Goal: Information Seeking & Learning: Learn about a topic

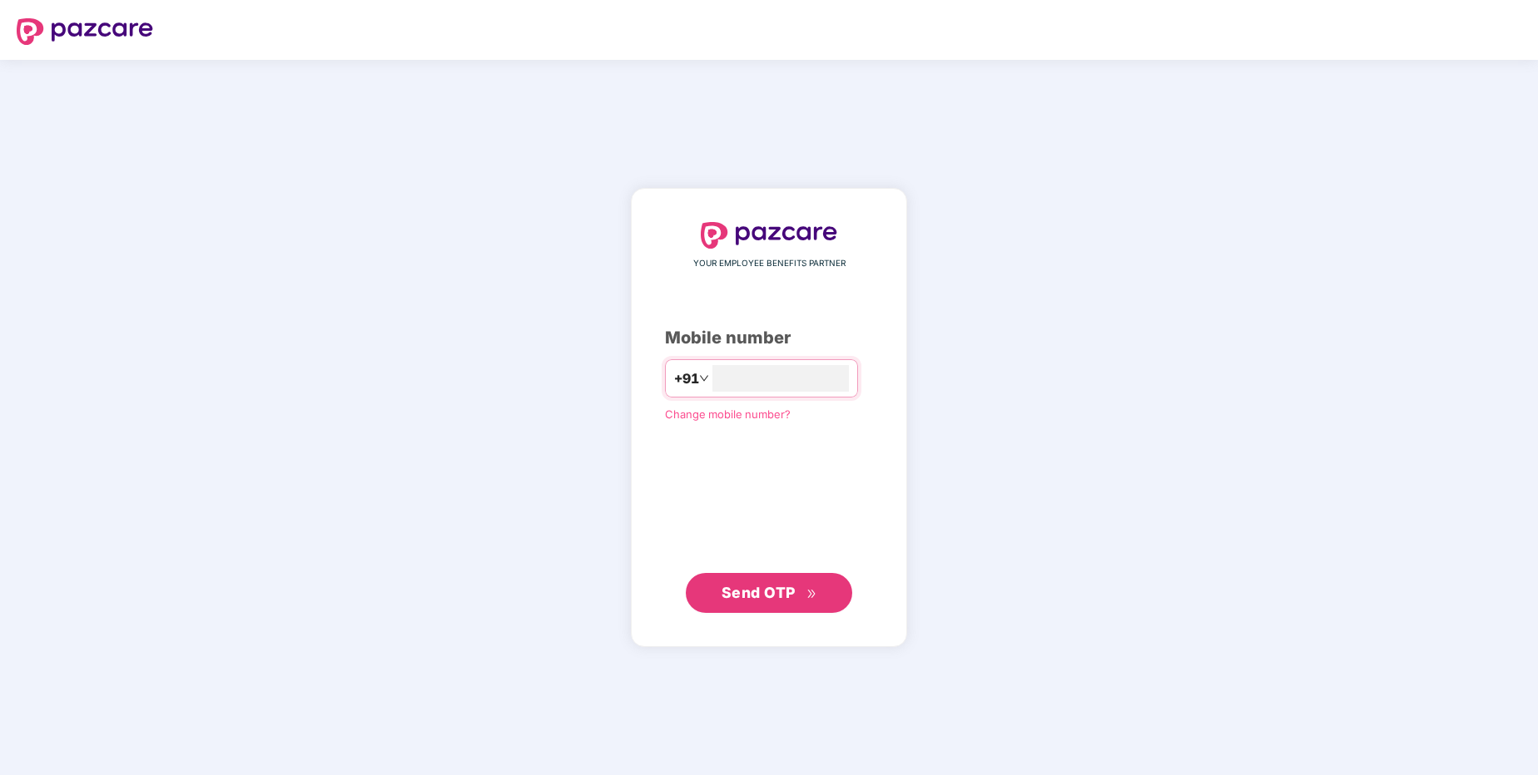
type input "**********"
click at [755, 592] on span "Send OTP" at bounding box center [758, 592] width 74 height 17
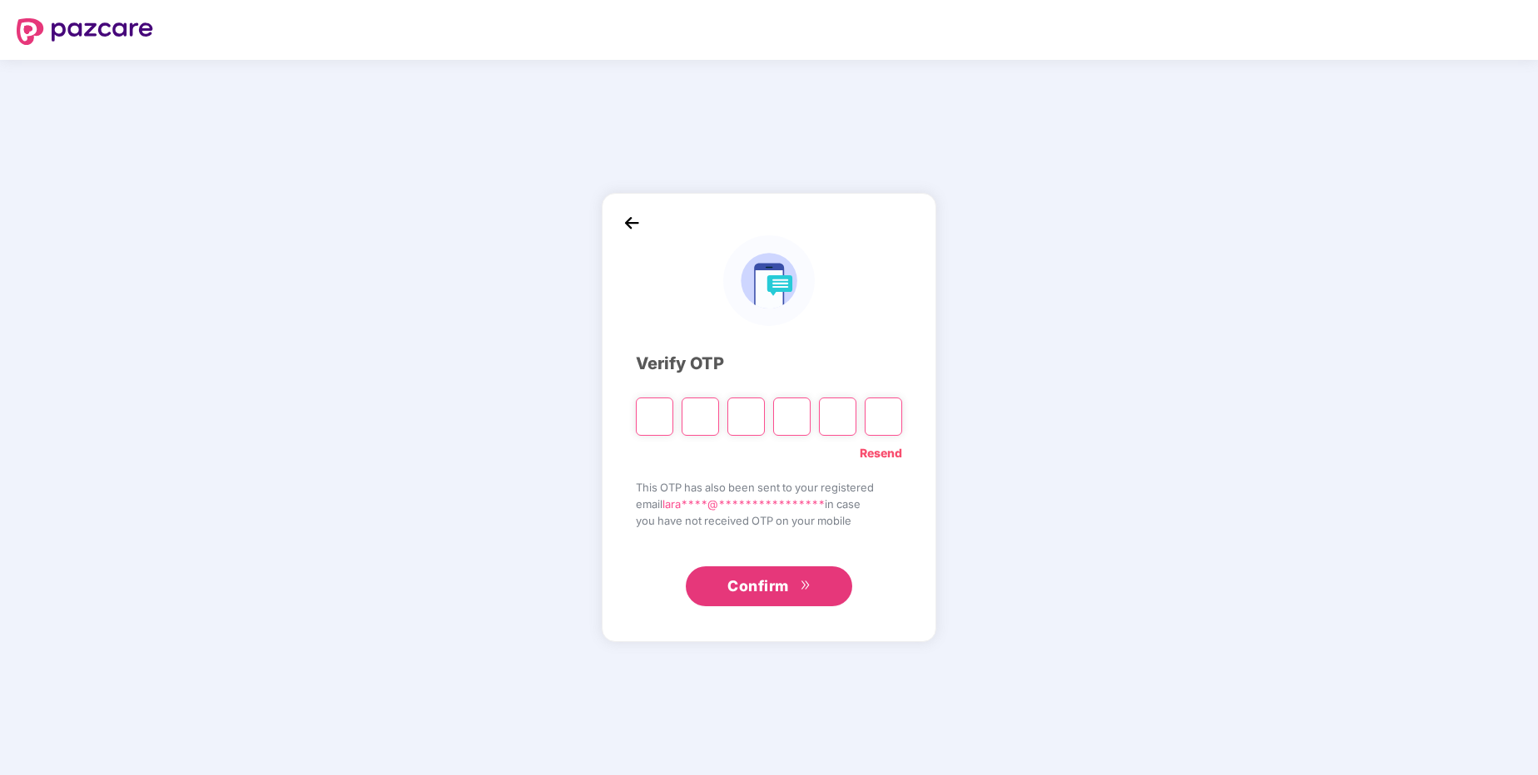
click at [656, 416] on input "Please enter verification code. Digit 1" at bounding box center [654, 417] width 37 height 38
type input "*"
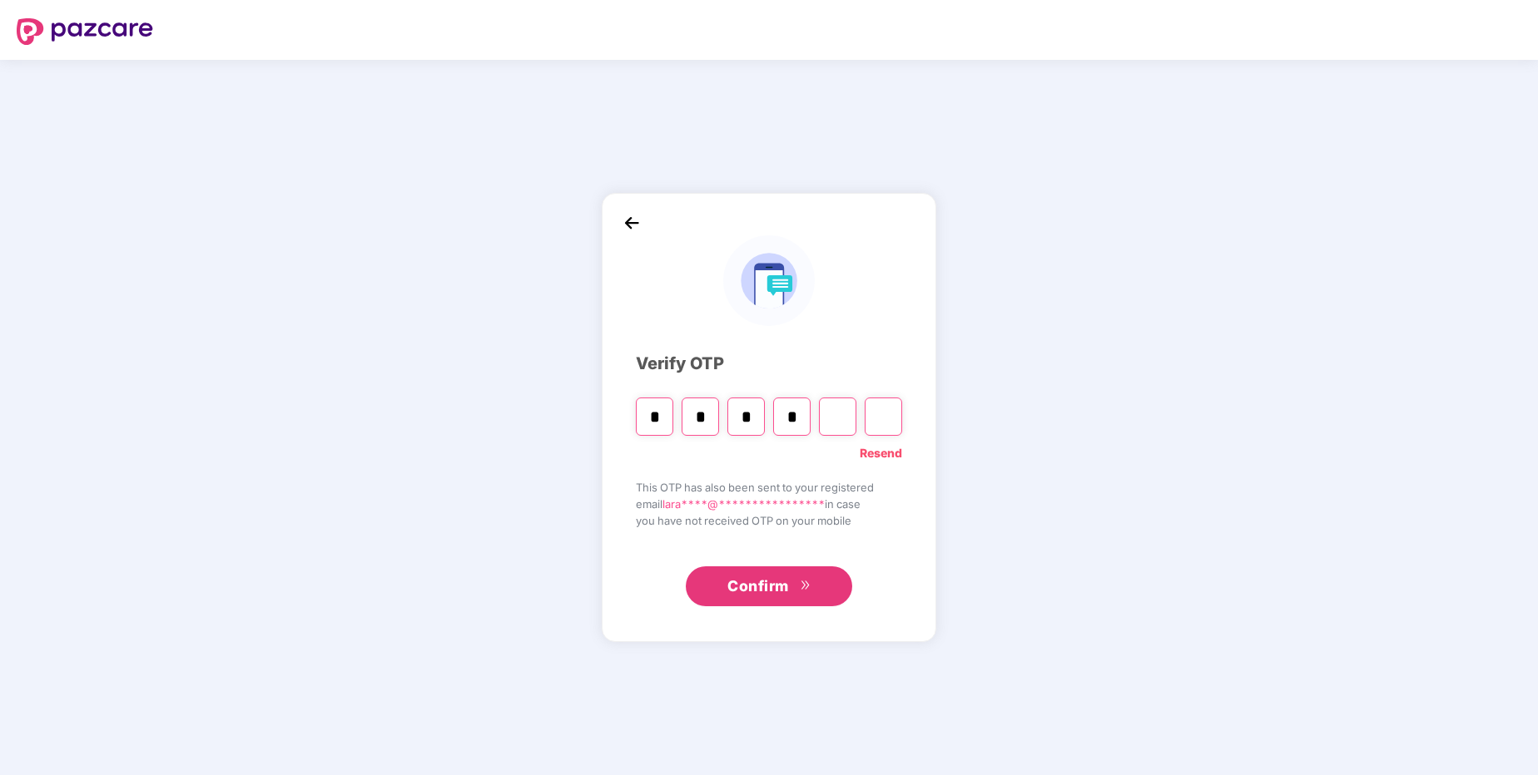
type input "*"
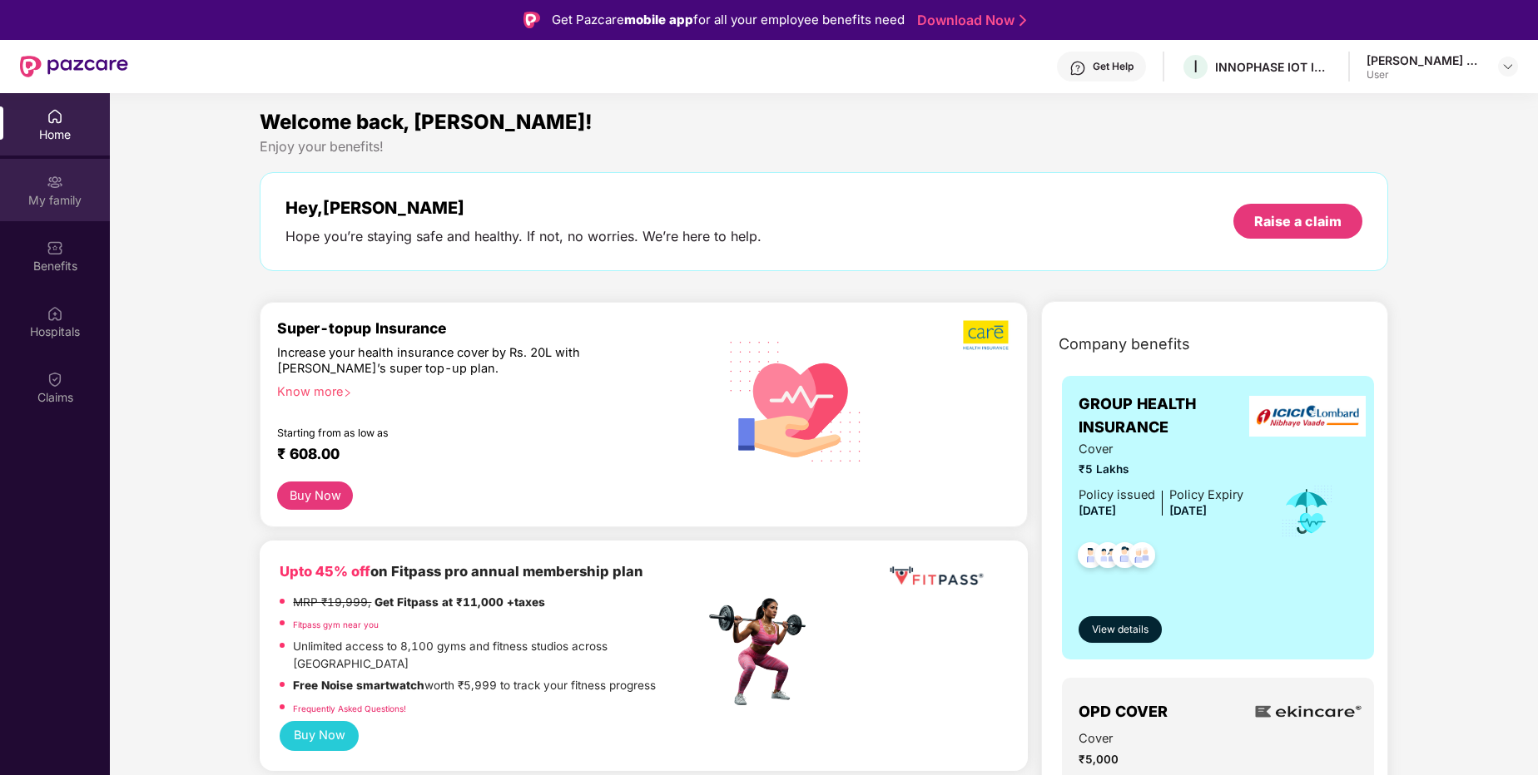
click at [57, 201] on div "My family" at bounding box center [55, 200] width 110 height 17
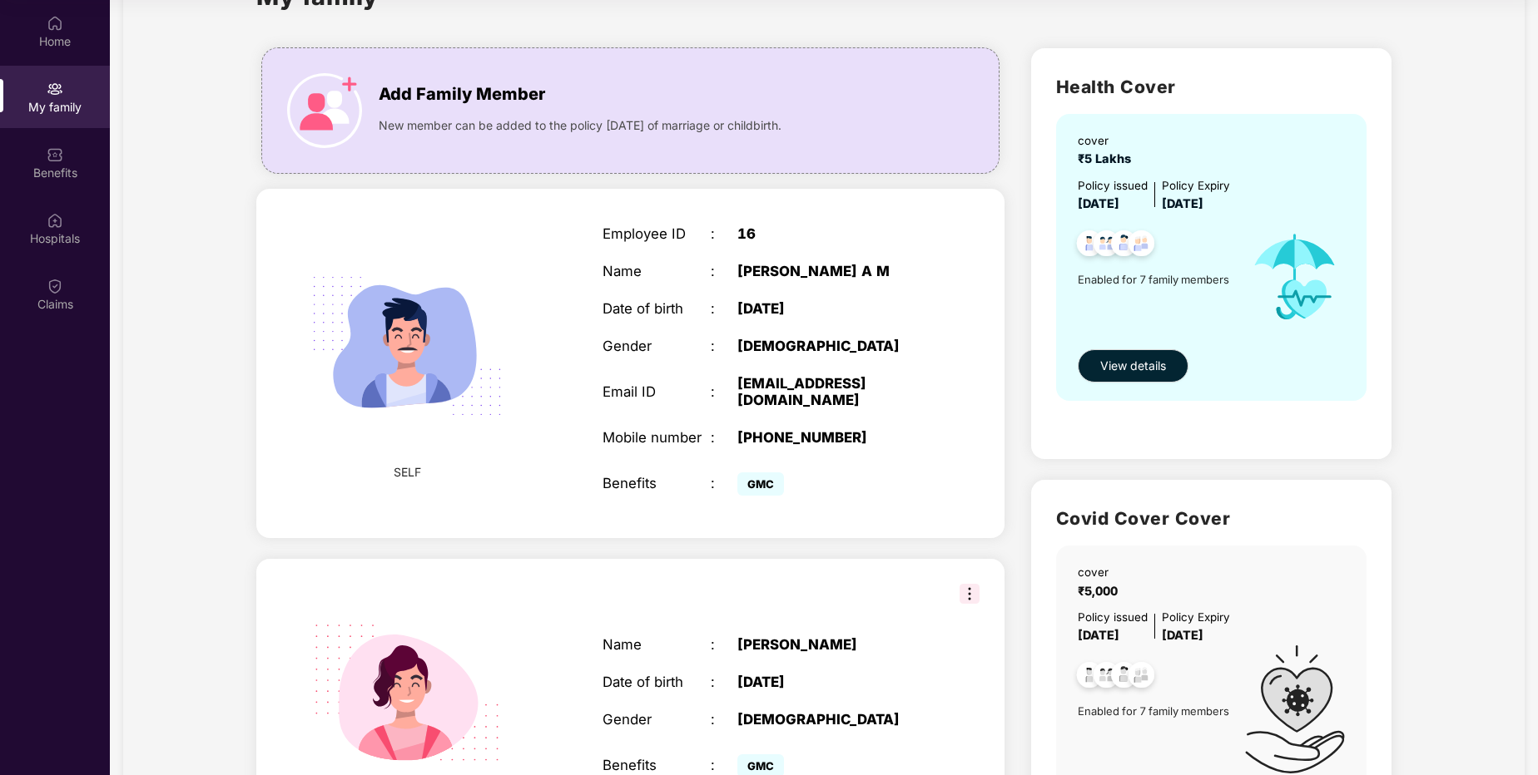
scroll to position [100, 0]
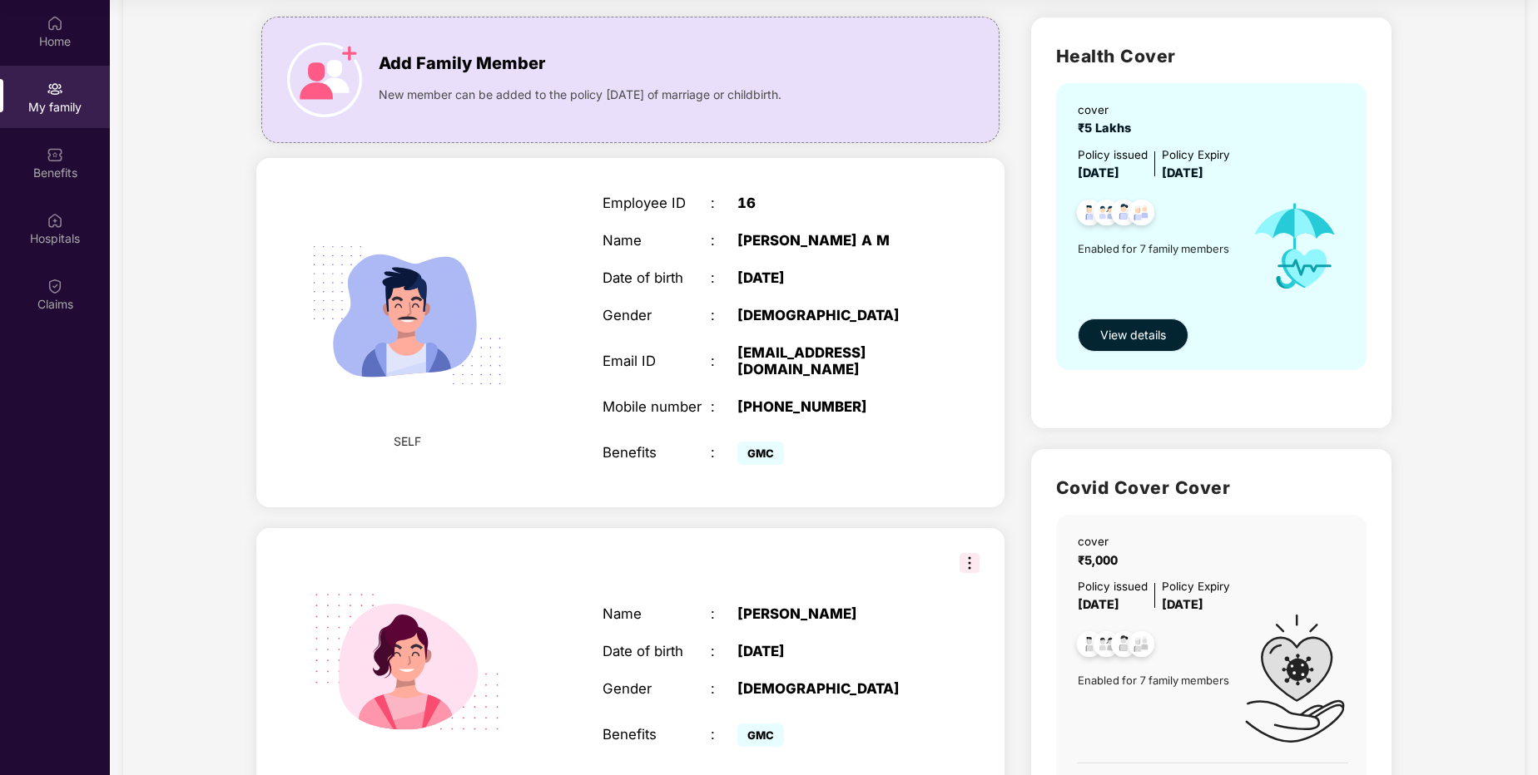
click at [1120, 341] on span "View details" at bounding box center [1133, 335] width 66 height 18
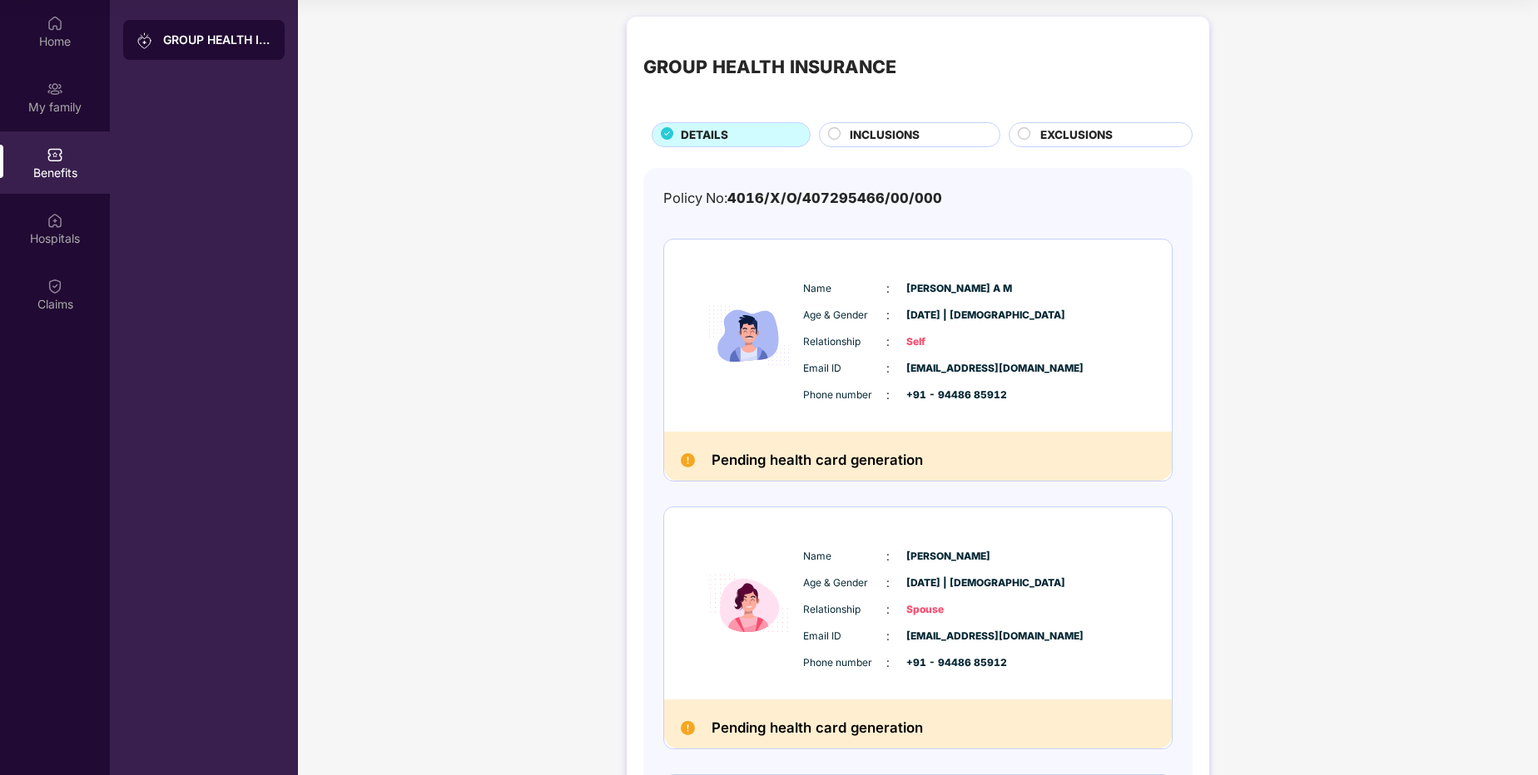
click at [877, 138] on span "INCLUSIONS" at bounding box center [884, 134] width 70 height 17
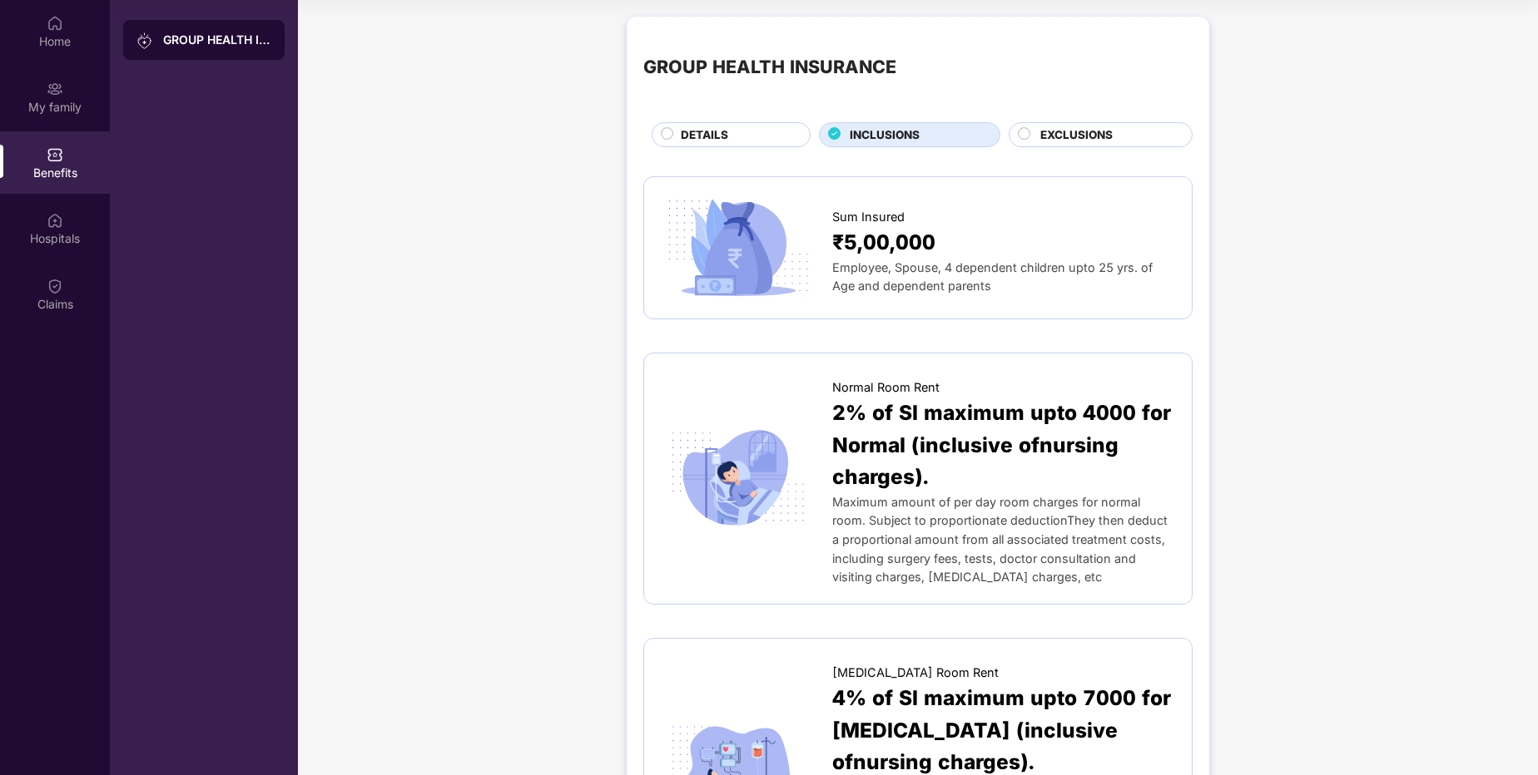
click at [1036, 136] on div "EXCLUSIONS" at bounding box center [1107, 136] width 151 height 20
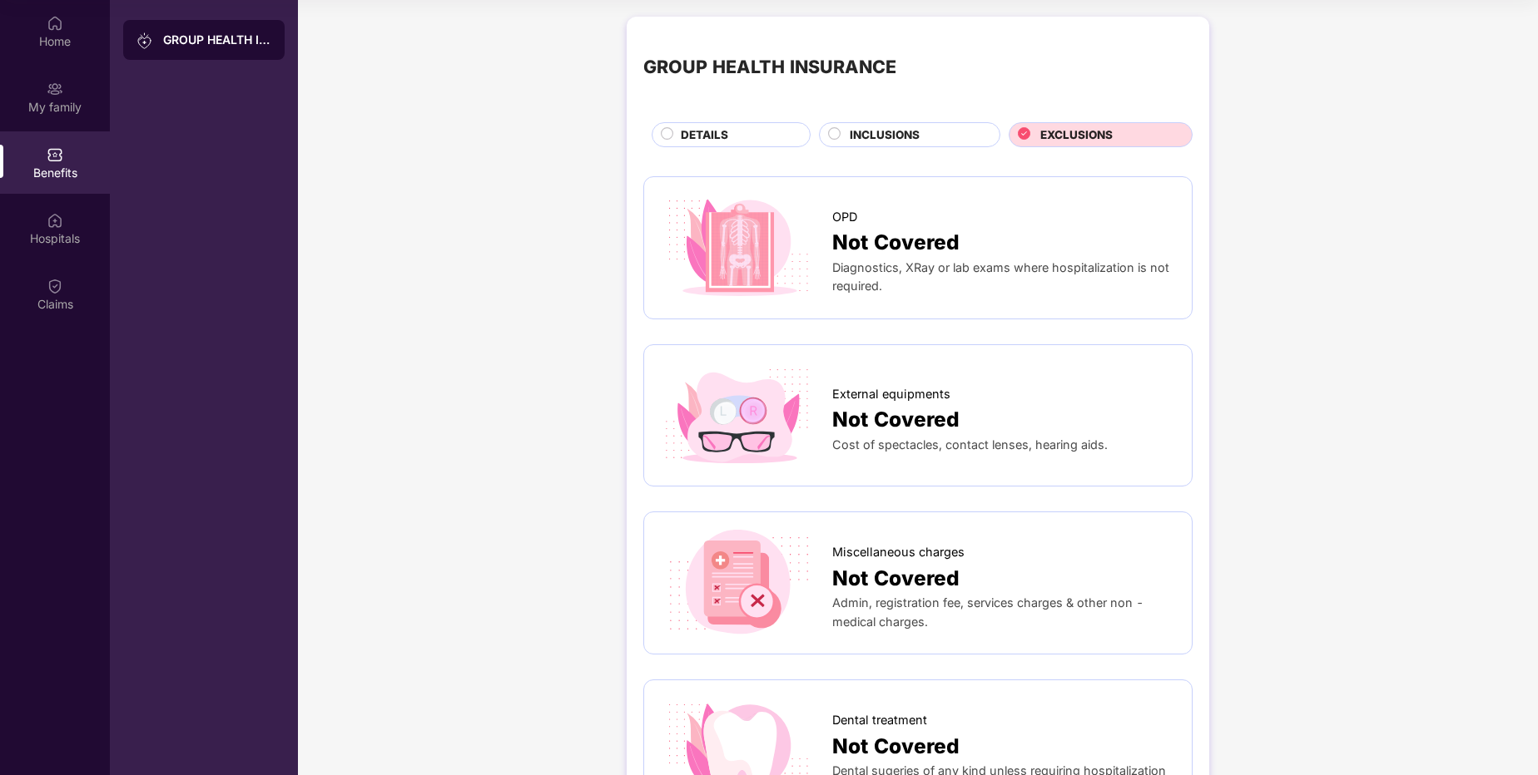
click at [721, 136] on span "DETAILS" at bounding box center [704, 134] width 47 height 17
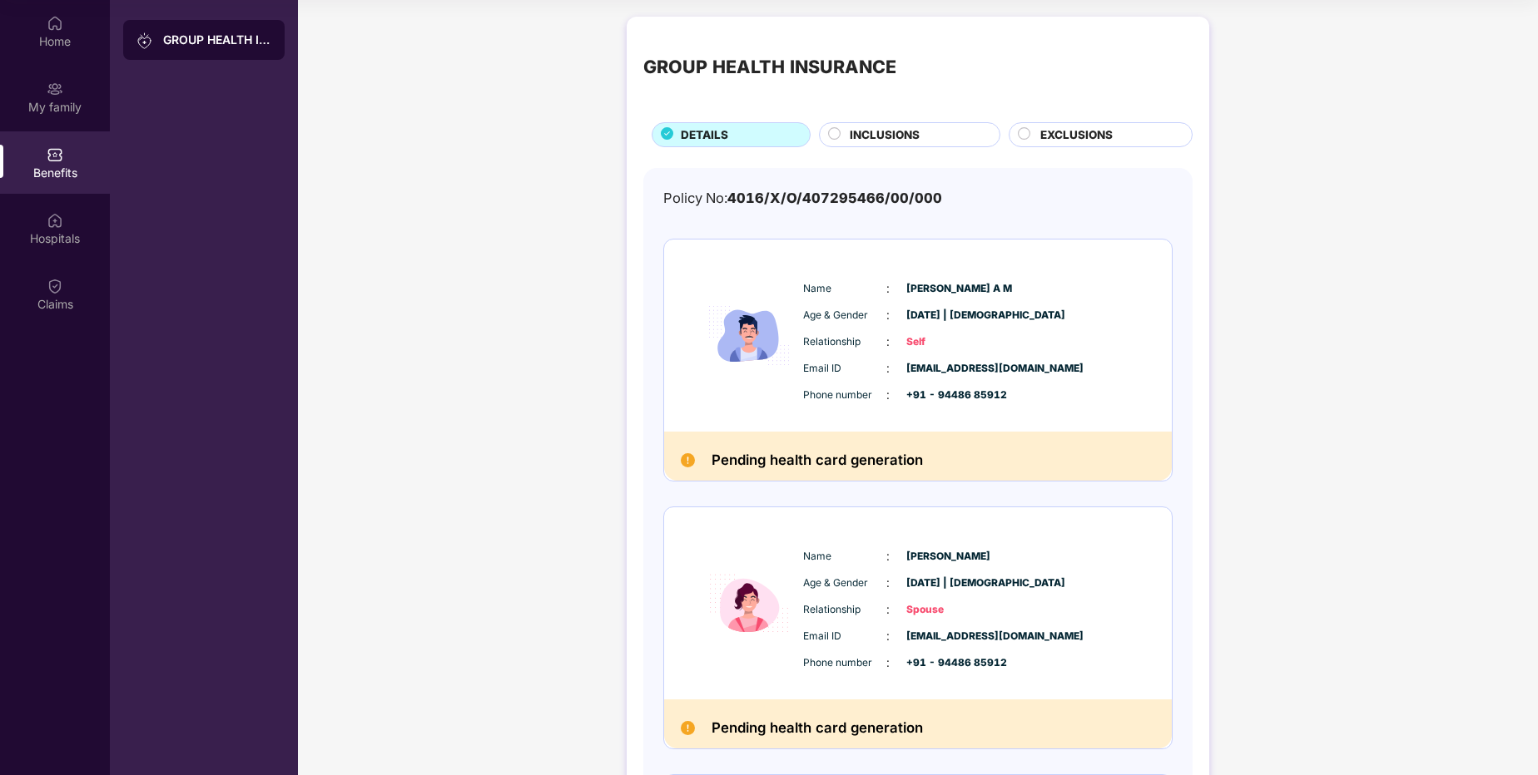
click at [215, 49] on div "GROUP HEALTH INSURANCE" at bounding box center [203, 40] width 161 height 40
click at [38, 108] on div "My family" at bounding box center [55, 107] width 110 height 17
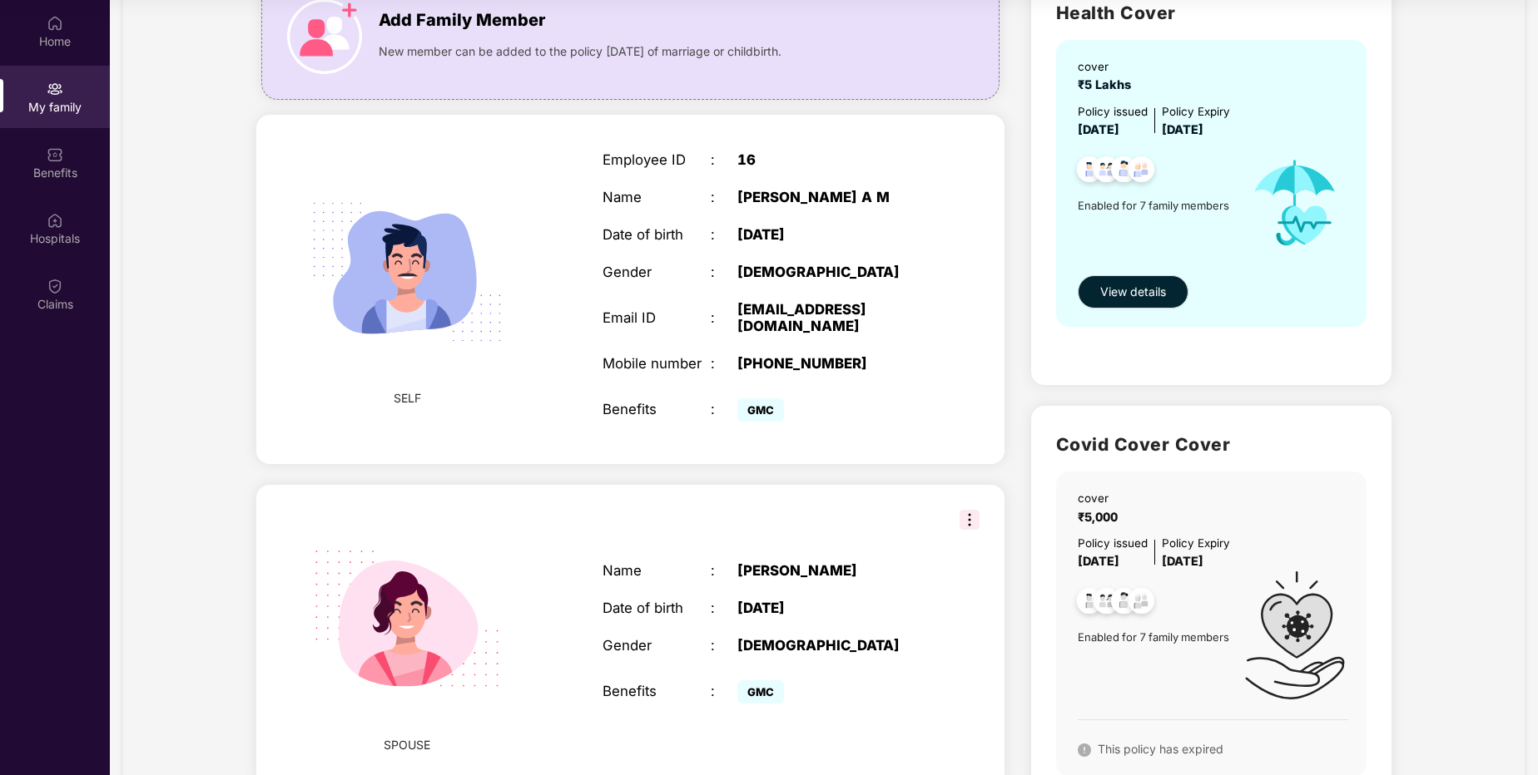
scroll to position [100, 0]
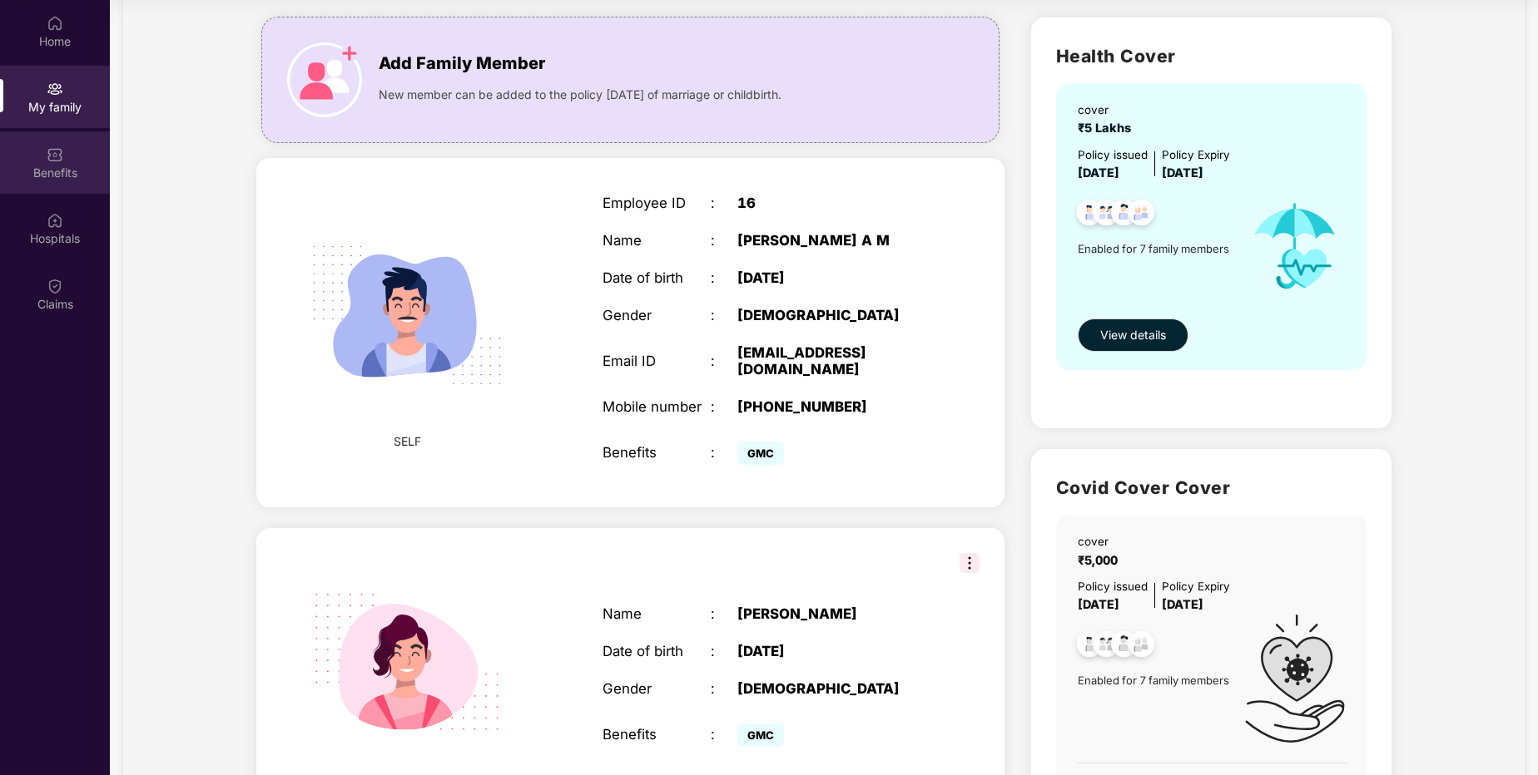
click at [55, 161] on img at bounding box center [55, 154] width 17 height 17
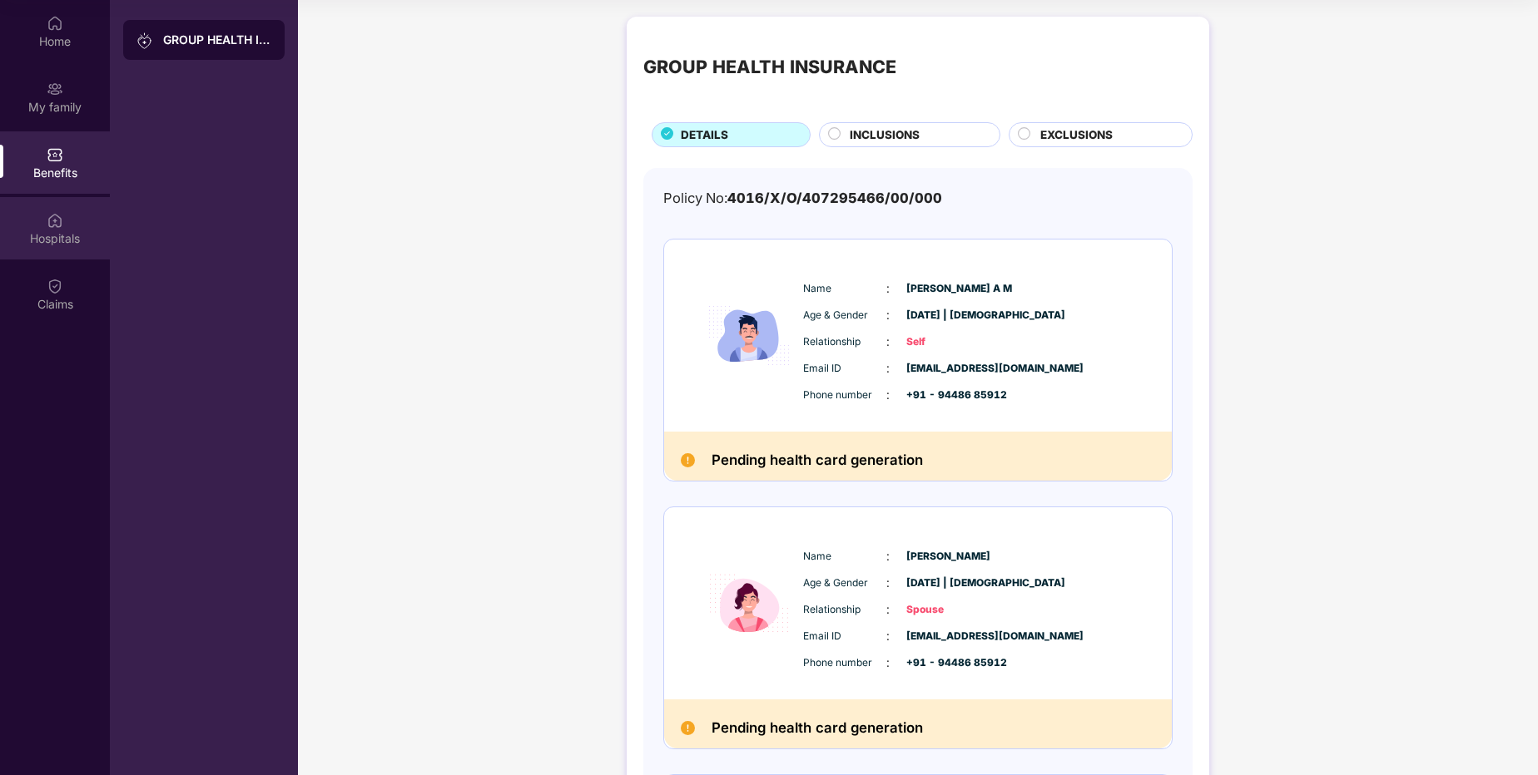
click at [46, 224] on div "Hospitals" at bounding box center [55, 228] width 110 height 62
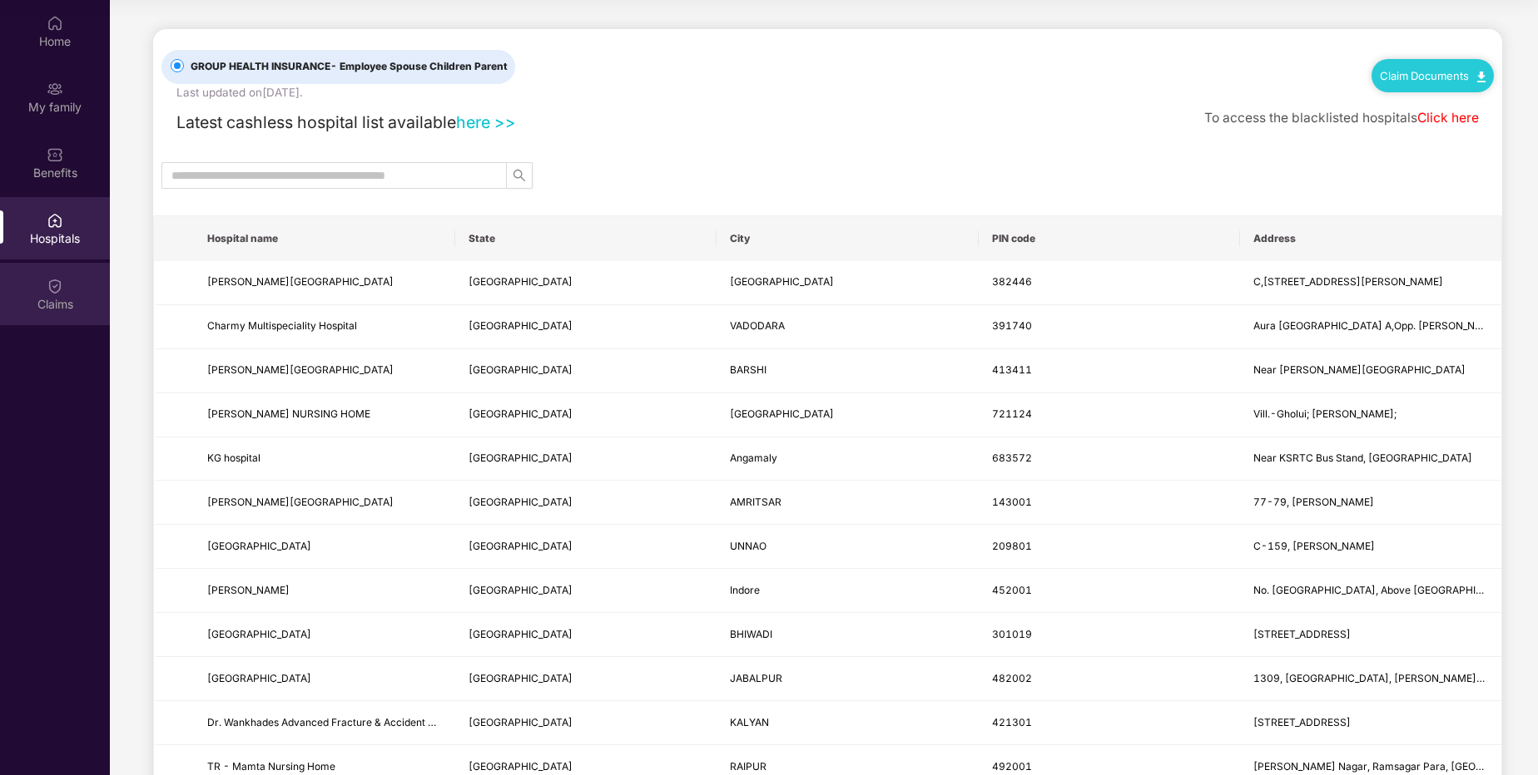
click at [53, 293] on img at bounding box center [55, 286] width 17 height 17
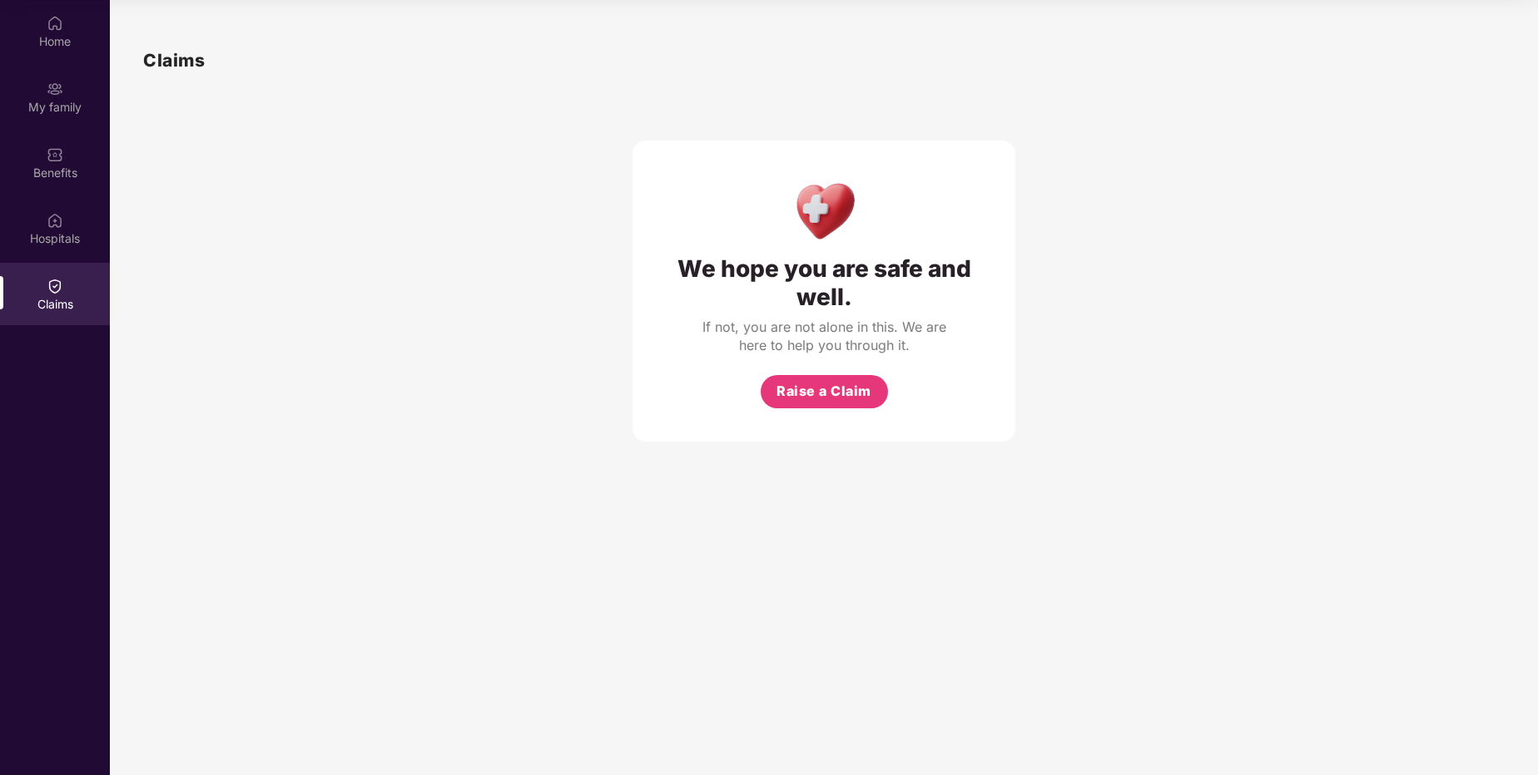
click at [505, 267] on div "We hope you are safe and well. If not, you are not alone in this. We are here t…" at bounding box center [823, 258] width 1361 height 368
click at [55, 236] on div "Hospitals" at bounding box center [55, 238] width 110 height 17
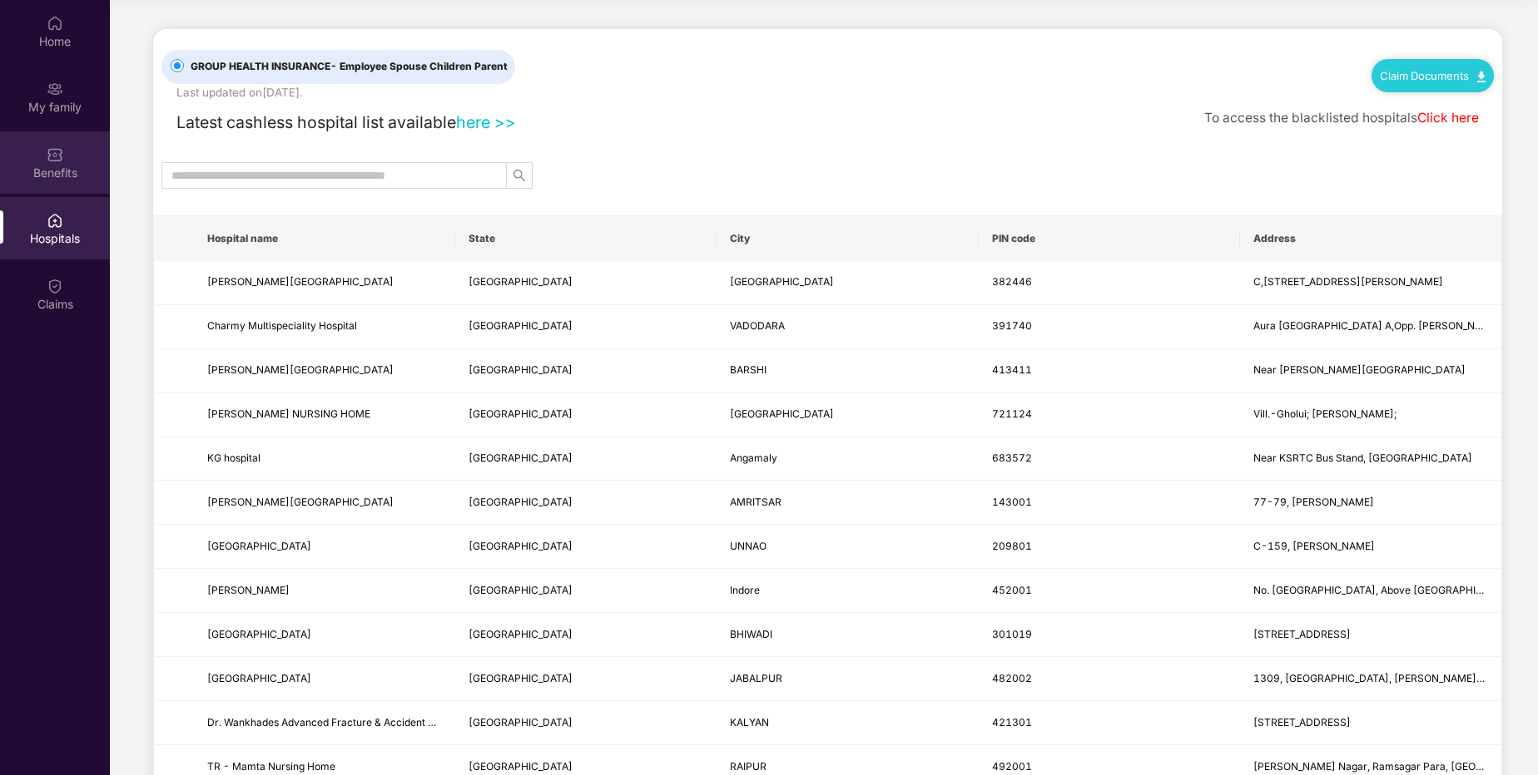
click at [61, 176] on div "Benefits" at bounding box center [55, 173] width 110 height 17
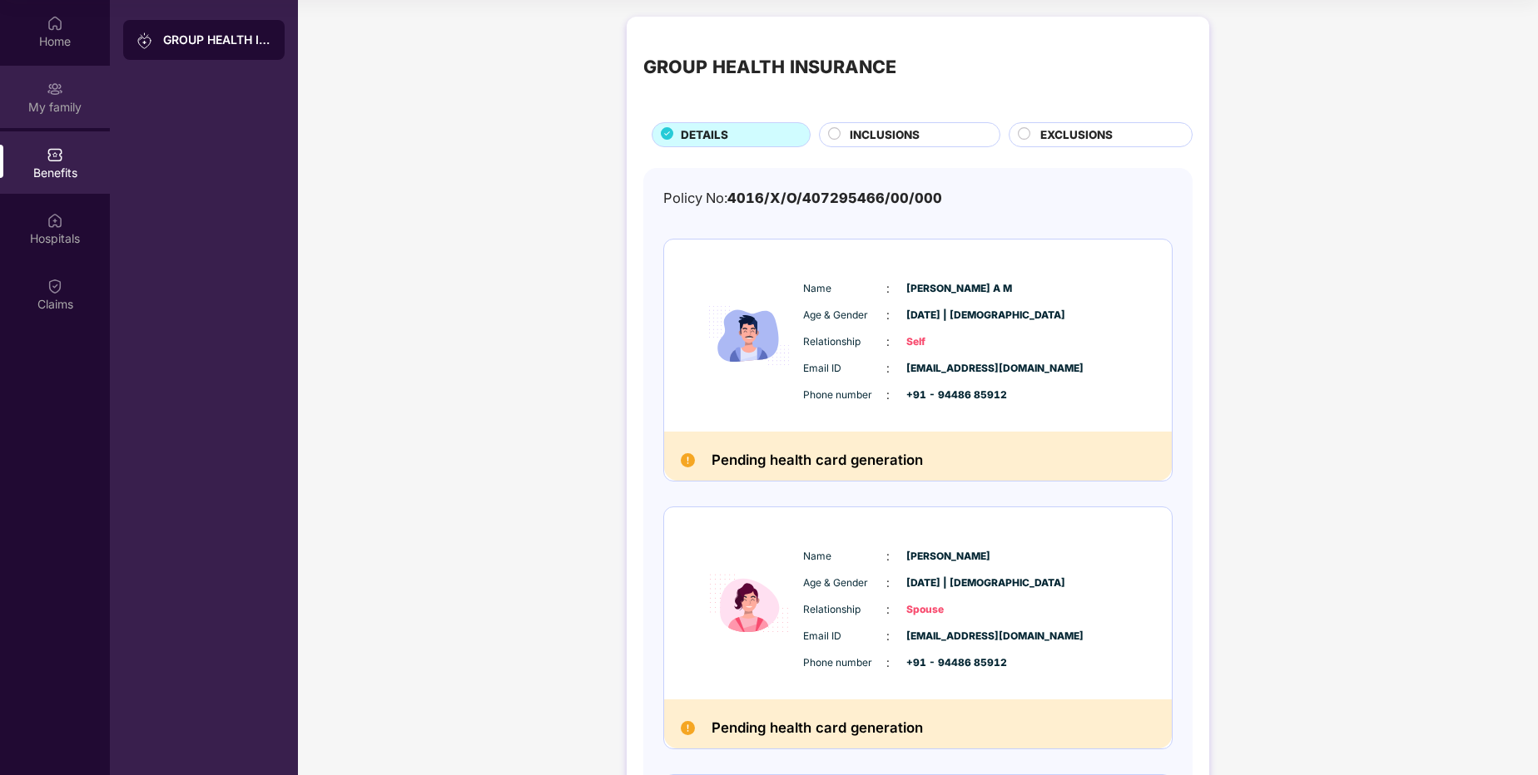
click at [32, 102] on div "My family" at bounding box center [55, 107] width 110 height 17
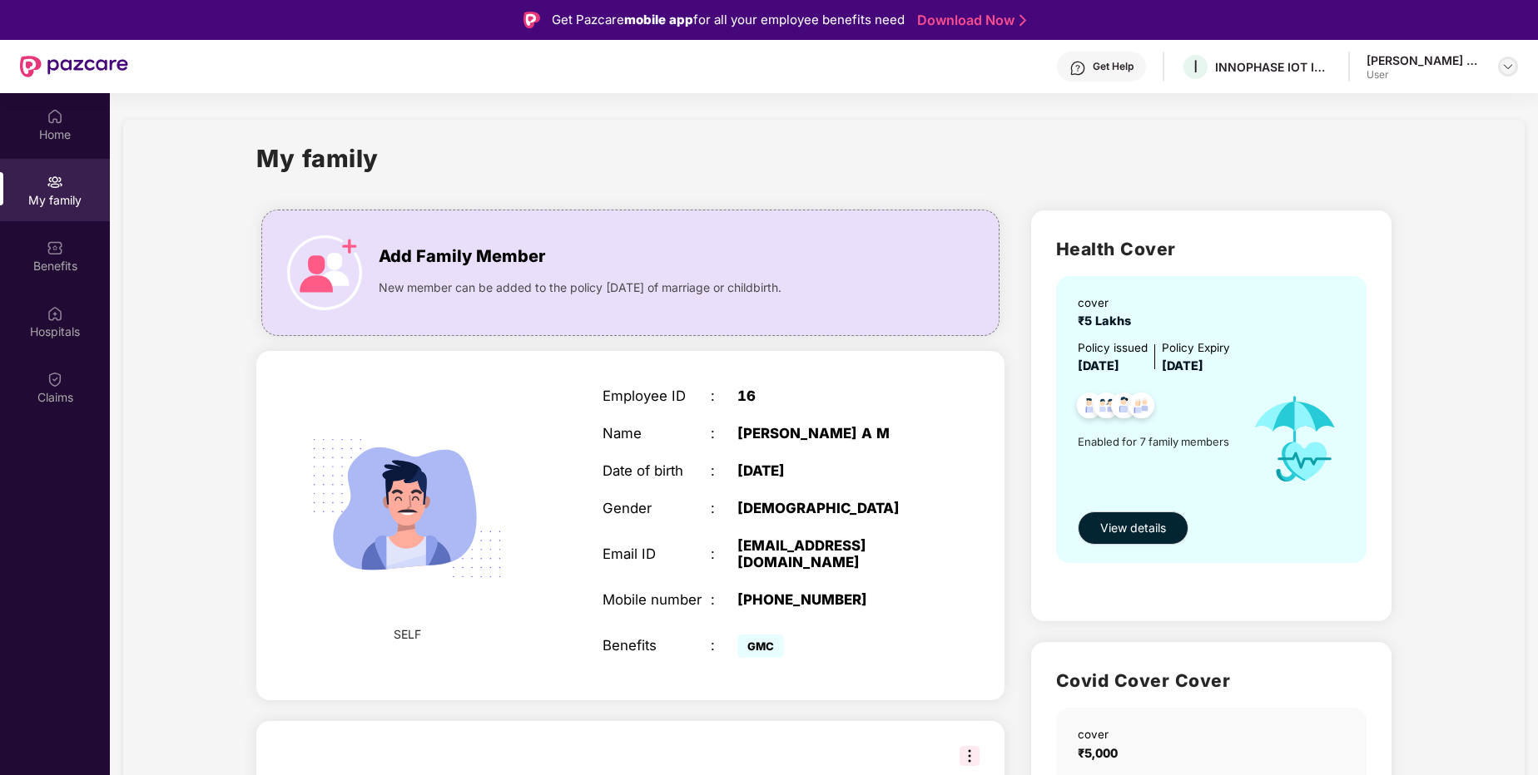
click at [1508, 66] on img at bounding box center [1507, 66] width 13 height 13
click at [1364, 112] on div "Logout" at bounding box center [1429, 106] width 216 height 32
